Goal: Transaction & Acquisition: Book appointment/travel/reservation

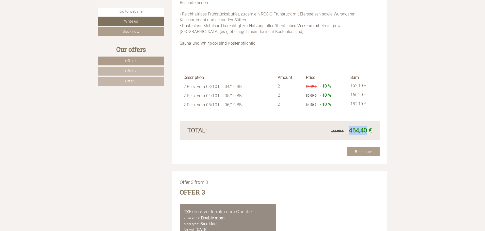
scroll to position [963, 0]
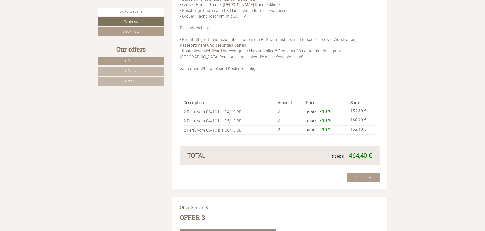
click at [334, 137] on div "Description Amount Price Sum 2 Pers. vom 03/10 bis 04/10 BB 2 84,50 € - 10 % 15…" at bounding box center [280, 117] width 200 height 59
drag, startPoint x: 302, startPoint y: 117, endPoint x: 315, endPoint y: 119, distance: 13.1
click at [316, 120] on tr "2 Pers. vom 04/10 bis 05/10 BB 2 89,00 € - 10 % 160,20 €" at bounding box center [279, 120] width 192 height 9
drag, startPoint x: 194, startPoint y: 122, endPoint x: 234, endPoint y: 126, distance: 39.8
click at [234, 126] on tbody "Description Amount Price Sum 2 Pers. vom 03/10 bis 04/10 BB 2 84,50 € - 10 % 15…" at bounding box center [279, 116] width 192 height 35
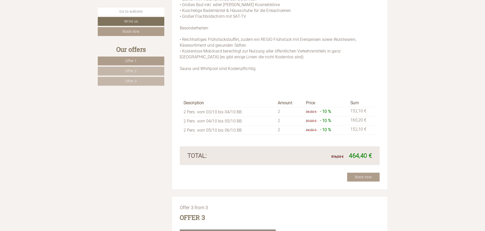
click at [237, 111] on td "2 Pers. vom 03/10 bis 04/10 BB" at bounding box center [229, 111] width 92 height 9
drag, startPoint x: 297, startPoint y: 111, endPoint x: 309, endPoint y: 120, distance: 15.1
click at [309, 120] on tbody "Description Amount Price Sum 2 Pers. vom 03/10 bis 04/10 BB 2 84,50 € - 10 % 15…" at bounding box center [279, 116] width 192 height 35
click at [304, 138] on div "Description Amount Price Sum 2 Pers. vom 03/10 bis 04/10 BB 2 84,50 € - 10 % 15…" at bounding box center [280, 117] width 200 height 59
drag, startPoint x: 307, startPoint y: 130, endPoint x: 316, endPoint y: 130, distance: 9.1
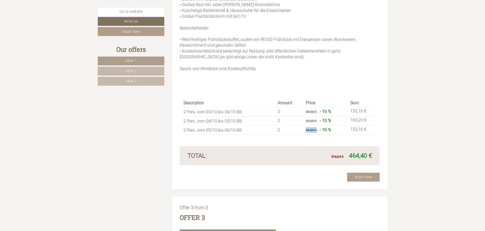
click at [316, 130] on span "84,50 €" at bounding box center [311, 130] width 10 height 4
click at [266, 122] on td "2 Pers. vom 04/10 bis 05/10 BB" at bounding box center [229, 120] width 92 height 9
click at [195, 63] on p "Junior Suite | 40 m² | bis zu 4 Personen Wohn(t)räume die Ihresgleichen suchen …" at bounding box center [280, 10] width 200 height 133
drag, startPoint x: 183, startPoint y: 70, endPoint x: 199, endPoint y: 70, distance: 16.5
click at [199, 70] on p "Junior Suite | 40 m² | bis zu 4 Personen Wohn(t)räume die Ihresgleichen suchen …" at bounding box center [280, 10] width 200 height 133
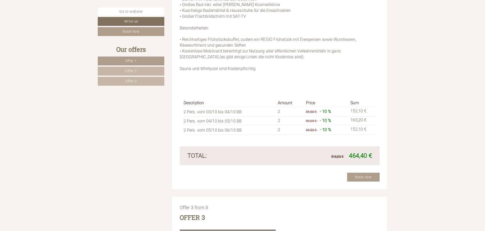
click at [207, 70] on p "Junior Suite | 40 m² | bis zu 4 Personen Wohn(t)räume die Ihresgleichen suchen …" at bounding box center [280, 10] width 200 height 133
drag, startPoint x: 199, startPoint y: 67, endPoint x: 218, endPoint y: 70, distance: 19.4
click at [218, 70] on p "Junior Suite | 40 m² | bis zu 4 Personen Wohn(t)räume die Ihresgleichen suchen …" at bounding box center [280, 10] width 200 height 133
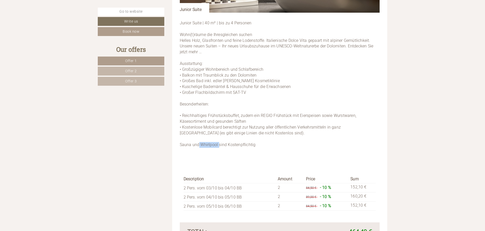
copy p "Whirlpool"
click at [236, 121] on p "Junior Suite | 40 m² | bis zu 4 Personen Wohn(t)räume die Ihresgleichen suchen …" at bounding box center [280, 86] width 200 height 133
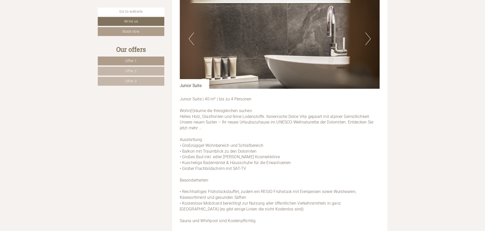
scroll to position [938, 0]
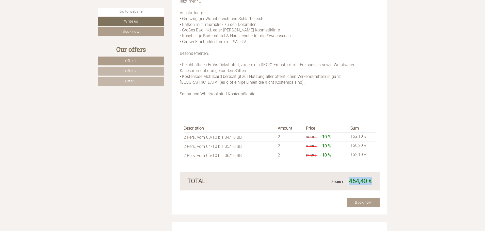
drag, startPoint x: 348, startPoint y: 180, endPoint x: 369, endPoint y: 178, distance: 21.7
click at [371, 178] on span "516,00 € 464,40 €" at bounding box center [351, 181] width 41 height 9
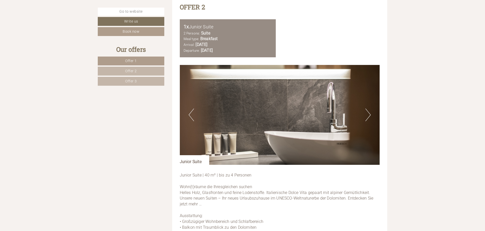
scroll to position [684, 0]
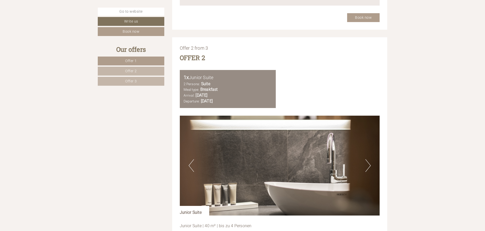
drag, startPoint x: 195, startPoint y: 95, endPoint x: 251, endPoint y: 94, distance: 55.8
click at [251, 94] on div "Arrival: [DATE] Departure: [DATE]" at bounding box center [227, 99] width 89 height 12
drag, startPoint x: 202, startPoint y: 102, endPoint x: 251, endPoint y: 102, distance: 49.0
click at [250, 102] on div "Arrival: [DATE] Departure: [DATE]" at bounding box center [227, 99] width 89 height 12
click at [262, 98] on div "Arrival: [DATE] Departure: [DATE]" at bounding box center [227, 99] width 89 height 12
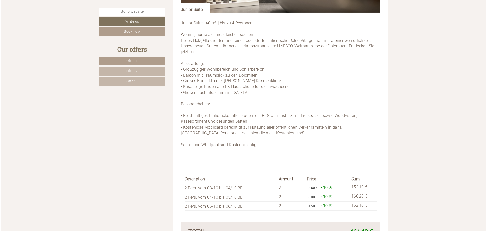
scroll to position [989, 0]
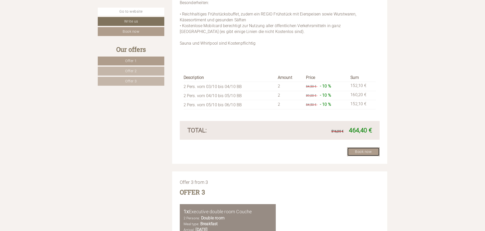
click at [357, 149] on link "Book now" at bounding box center [363, 151] width 32 height 9
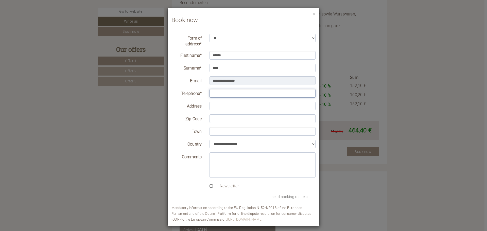
click at [223, 93] on input "Telephone*" at bounding box center [263, 93] width 106 height 9
type input "**********"
drag, startPoint x: 226, startPoint y: 167, endPoint x: 225, endPoint y: 170, distance: 3.2
click at [226, 167] on textarea "Comments" at bounding box center [263, 165] width 106 height 25
click at [218, 186] on label "Newsletter" at bounding box center [227, 186] width 24 height 6
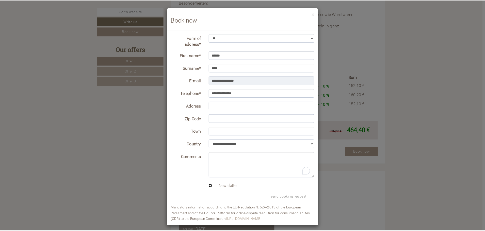
scroll to position [3, 0]
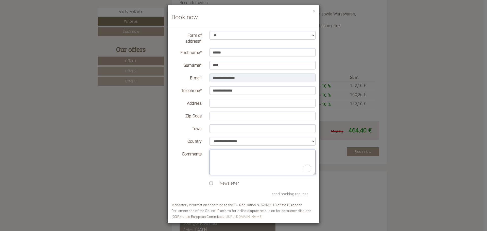
click at [231, 163] on textarea "Comments" at bounding box center [263, 162] width 106 height 25
click at [238, 169] on textarea "Comments" at bounding box center [263, 162] width 106 height 25
click at [311, 13] on div "× Book now" at bounding box center [244, 16] width 152 height 22
click at [313, 12] on button "×" at bounding box center [314, 10] width 3 height 5
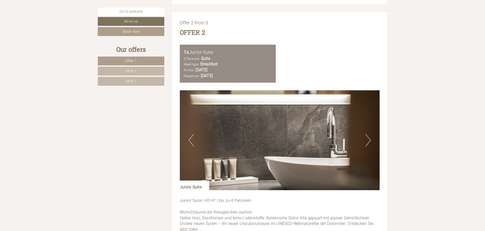
scroll to position [811, 0]
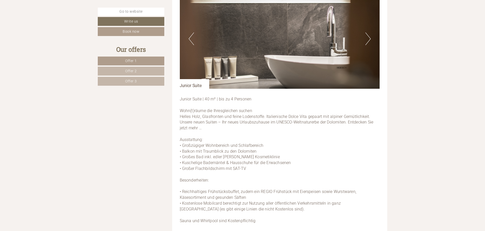
click at [195, 40] on img at bounding box center [280, 39] width 200 height 100
click at [192, 40] on button "Previous" at bounding box center [191, 38] width 5 height 13
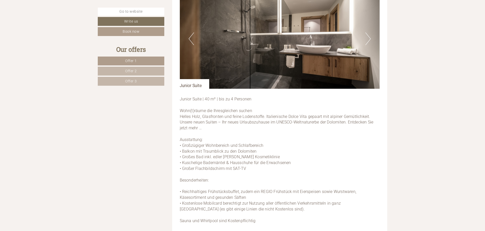
click at [192, 40] on button "Previous" at bounding box center [191, 38] width 5 height 13
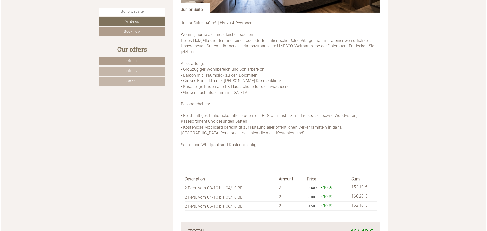
scroll to position [963, 0]
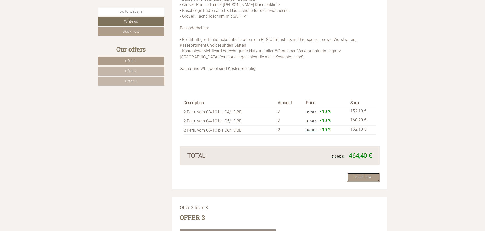
click at [369, 176] on link "Book now" at bounding box center [363, 177] width 32 height 9
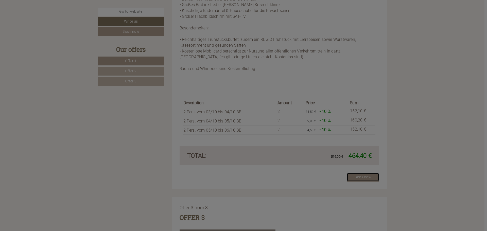
scroll to position [0, 0]
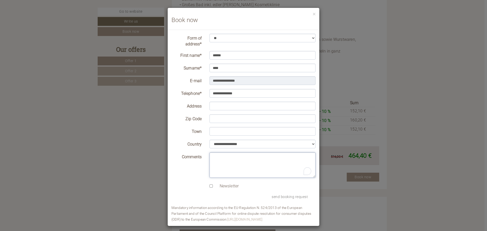
click at [224, 156] on textarea "Comments" at bounding box center [263, 165] width 106 height 25
click at [222, 164] on textarea "Comments" at bounding box center [263, 165] width 106 height 25
paste textarea "**********"
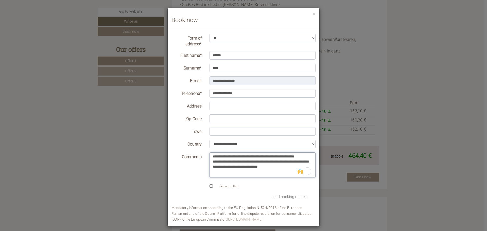
drag, startPoint x: 293, startPoint y: 155, endPoint x: 360, endPoint y: 198, distance: 80.0
click at [304, 157] on textarea "**********" at bounding box center [263, 165] width 106 height 25
click at [293, 159] on textarea "**********" at bounding box center [263, 165] width 106 height 25
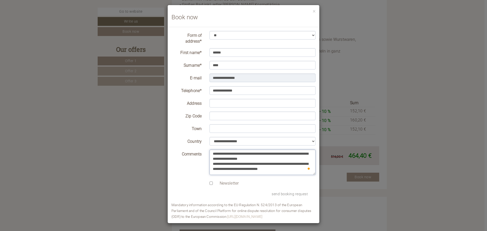
click at [290, 168] on textarea "**********" at bounding box center [263, 162] width 106 height 25
type textarea "**********"
click at [292, 195] on button "send booking request" at bounding box center [290, 194] width 52 height 8
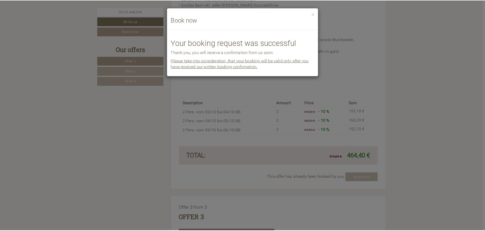
scroll to position [0, 0]
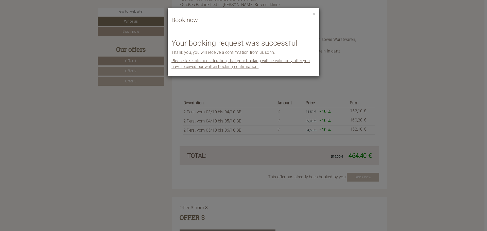
click at [243, 89] on div "**********" at bounding box center [243, 115] width 487 height 231
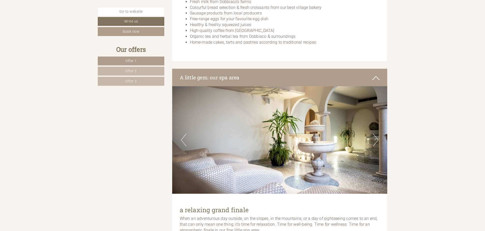
scroll to position [1775, 0]
